Goal: Information Seeking & Learning: Understand process/instructions

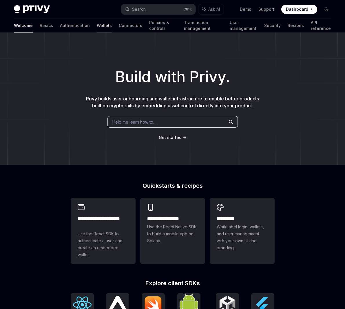
click at [97, 27] on link "Wallets" at bounding box center [104, 26] width 15 height 14
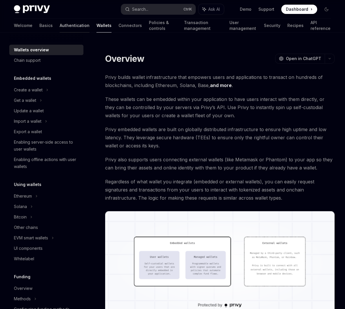
click at [60, 26] on link "Authentication" at bounding box center [75, 26] width 30 height 14
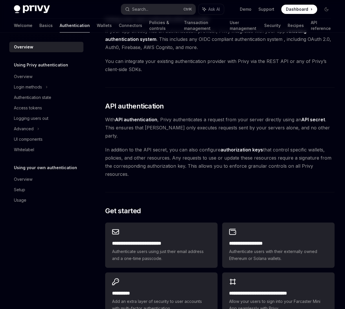
scroll to position [378, 0]
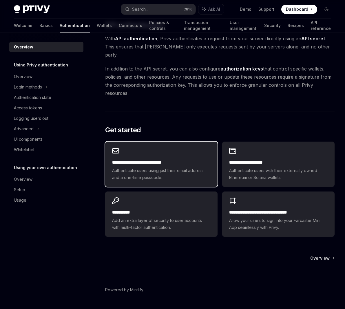
click at [167, 167] on span "Authenticate users using just their email address and a one-time passcode." at bounding box center [161, 174] width 98 height 14
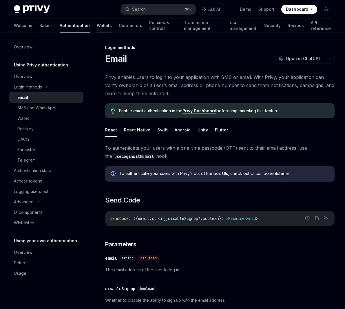
click at [97, 25] on link "Wallets" at bounding box center [104, 26] width 15 height 14
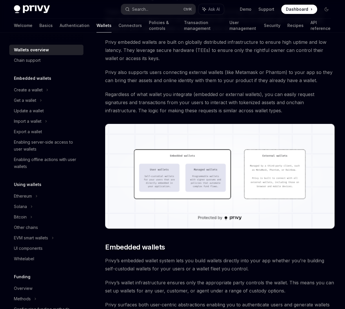
scroll to position [139, 0]
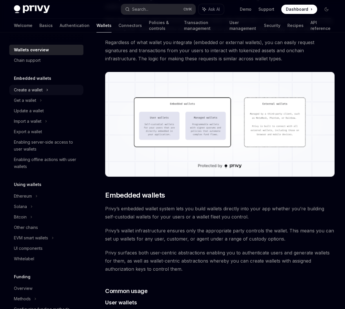
click at [27, 90] on div "Create a wallet" at bounding box center [28, 89] width 29 height 7
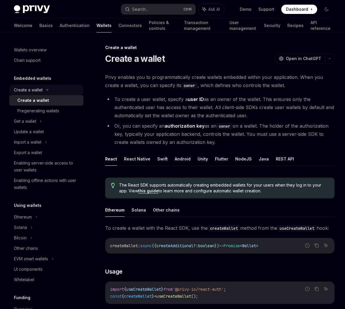
click at [34, 92] on div "Create a wallet" at bounding box center [28, 89] width 29 height 7
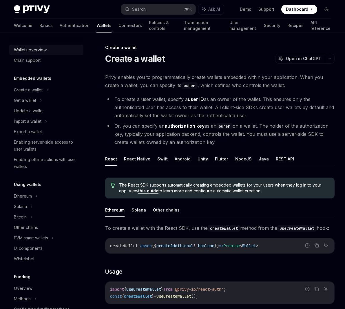
click at [35, 52] on div "Wallets overview" at bounding box center [30, 49] width 33 height 7
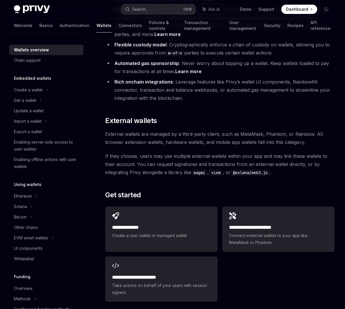
scroll to position [838, 0]
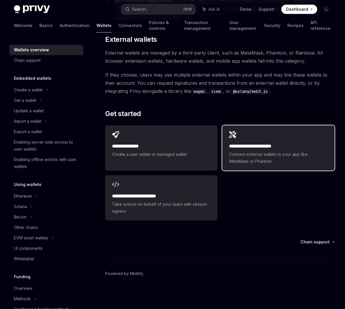
click at [269, 160] on span "Connect external wallets to your app like MetaMask or Phantom" at bounding box center [278, 158] width 98 height 14
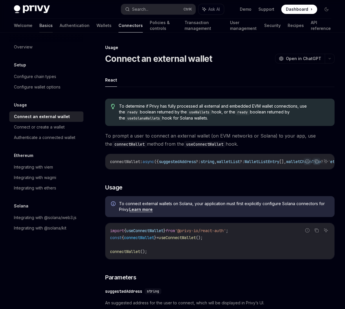
click at [39, 28] on link "Basics" at bounding box center [45, 26] width 13 height 14
type textarea "*"
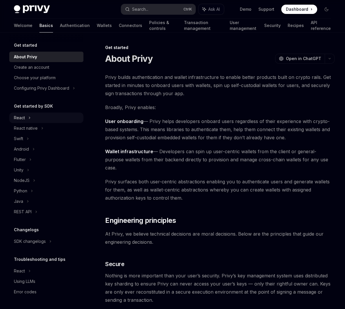
click at [25, 121] on div "React" at bounding box center [46, 117] width 74 height 10
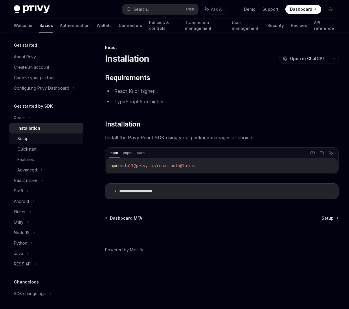
click at [33, 141] on div "Setup" at bounding box center [48, 138] width 63 height 7
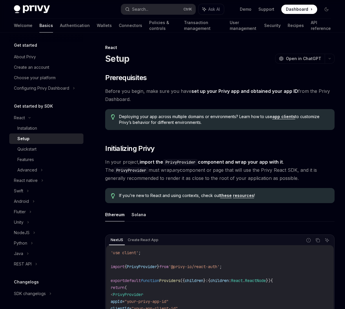
drag, startPoint x: 182, startPoint y: 266, endPoint x: 231, endPoint y: 266, distance: 49.2
click at [220, 266] on span "'@privy-io/react-auth'" at bounding box center [194, 266] width 51 height 5
click at [144, 264] on span "PrivyProvider" at bounding box center [142, 266] width 30 height 5
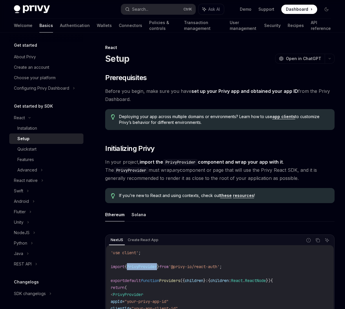
click at [144, 264] on span "PrivyProvider" at bounding box center [142, 266] width 30 height 5
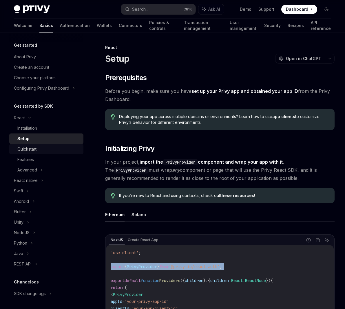
copy code "import { PrivyProvider } from '@privy-io/react-auth' ;"
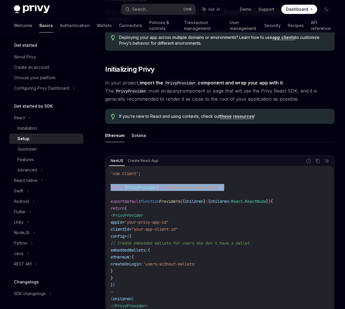
scroll to position [104, 0]
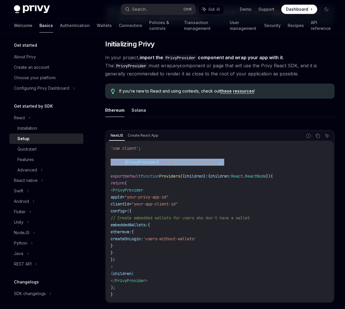
drag, startPoint x: 125, startPoint y: 196, endPoint x: 140, endPoint y: 197, distance: 15.1
click at [140, 197] on span "appId = "your-privy-app-id"" at bounding box center [140, 196] width 58 height 5
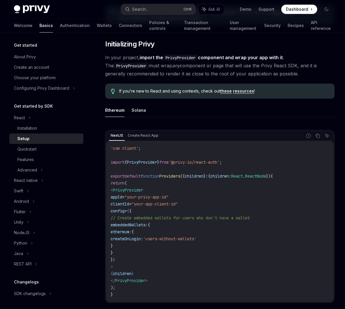
click at [180, 211] on code "'use client' ; import { PrivyProvider } from '@privy-io/react-auth' ; export de…" at bounding box center [220, 221] width 218 height 153
drag, startPoint x: 139, startPoint y: 205, endPoint x: 205, endPoint y: 203, distance: 66.1
click at [205, 203] on code "'use client' ; import { PrivyProvider } from '@privy-io/react-auth' ; export de…" at bounding box center [220, 221] width 218 height 153
copy span "clientId = "your-app-client-id""
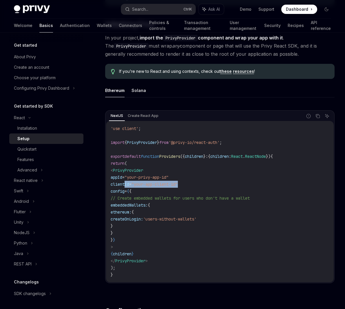
scroll to position [139, 0]
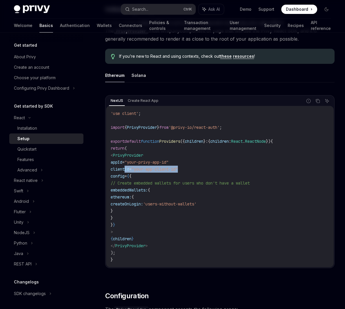
drag, startPoint x: 133, startPoint y: 191, endPoint x: 140, endPoint y: 218, distance: 28.1
click at [140, 218] on code "'use client' ; import { PrivyProvider } from '@privy-io/react-auth' ; export de…" at bounding box center [220, 186] width 218 height 153
copy code "// Create embedded wallets for users who don't have a wallet embeddedWallets: {…"
click at [214, 214] on code "'use client' ; import { PrivyProvider } from '@privy-io/react-auth' ; export de…" at bounding box center [220, 186] width 218 height 153
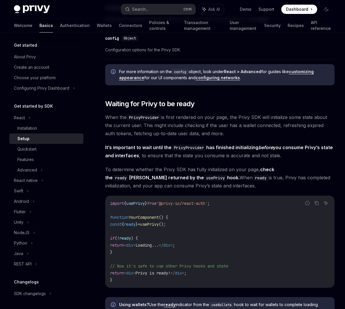
scroll to position [556, 0]
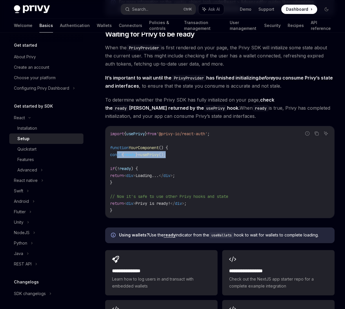
drag, startPoint x: 187, startPoint y: 154, endPoint x: 116, endPoint y: 156, distance: 71.0
click at [116, 156] on code "import { usePrivy } from '@privy-io/react-auth' ; function YourComponent () { c…" at bounding box center [220, 171] width 220 height 83
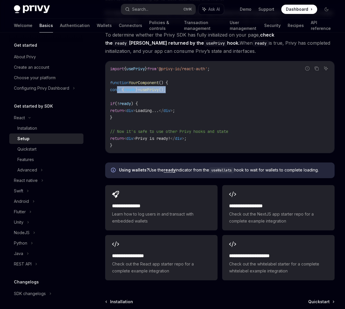
scroll to position [626, 0]
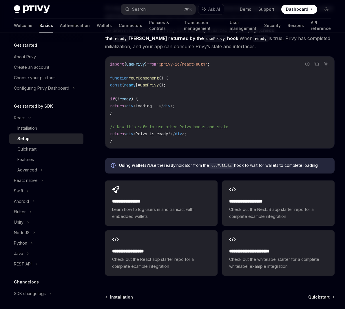
click at [136, 96] on code "import { usePrivy } from '@privy-io/react-auth' ; function YourComponent () { c…" at bounding box center [220, 102] width 220 height 83
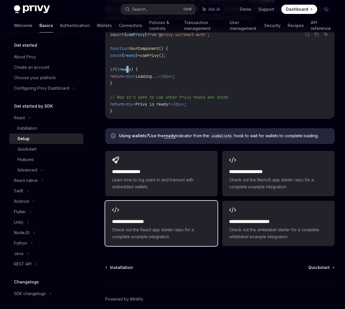
scroll to position [681, 0]
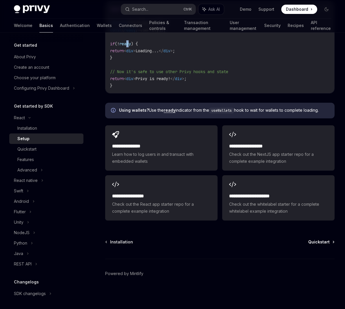
click at [324, 243] on span "Quickstart" at bounding box center [318, 242] width 21 height 6
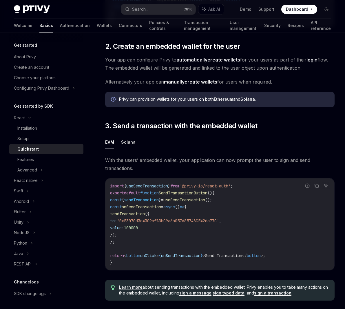
scroll to position [494, 0]
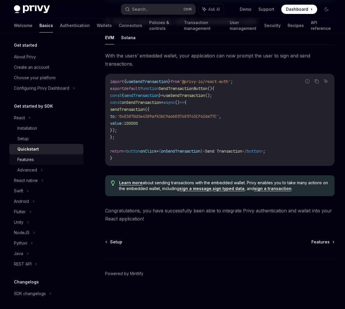
click at [33, 158] on div "Features" at bounding box center [25, 159] width 17 height 7
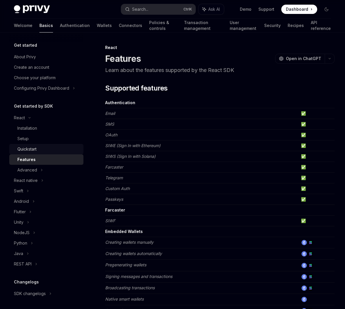
click at [41, 149] on div "Quickstart" at bounding box center [48, 148] width 63 height 7
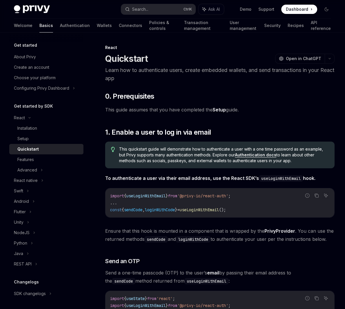
click at [249, 276] on span "Send a one-time passcode (OTP) to the user’s email by passing their email addre…" at bounding box center [219, 276] width 229 height 16
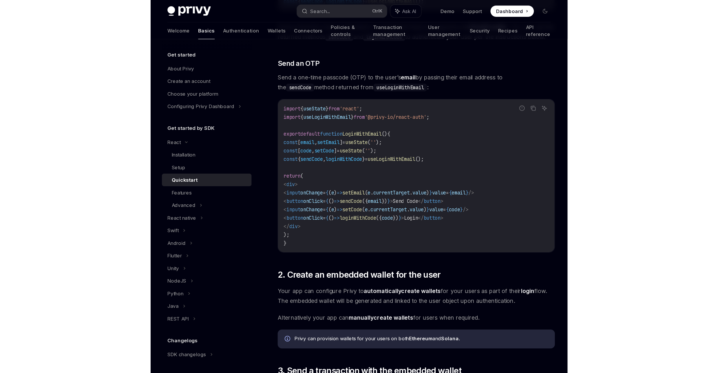
scroll to position [209, 0]
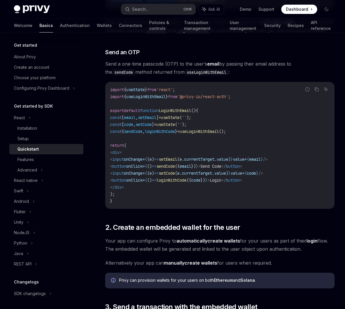
type textarea "*"
